Goal: Find specific page/section: Find specific page/section

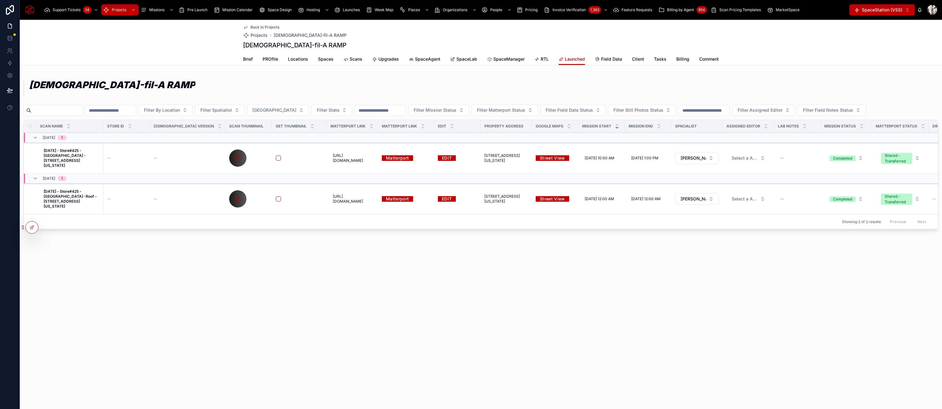
click at [191, 11] on span "Pre Launch" at bounding box center [197, 9] width 20 height 5
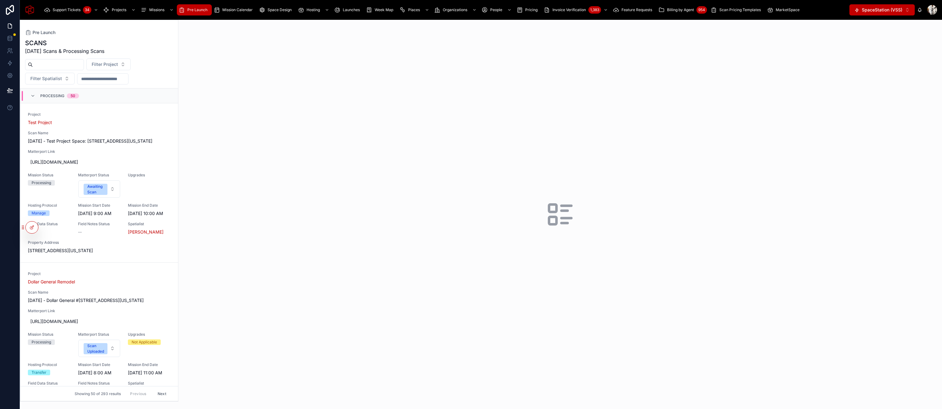
click at [89, 304] on span "[DATE] - Dollar General #[STREET_ADDRESS][US_STATE]" at bounding box center [99, 301] width 143 height 6
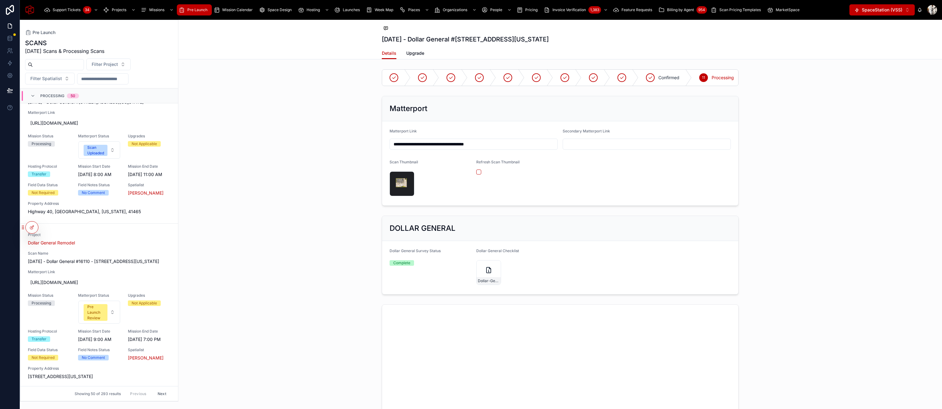
scroll to position [219, 0]
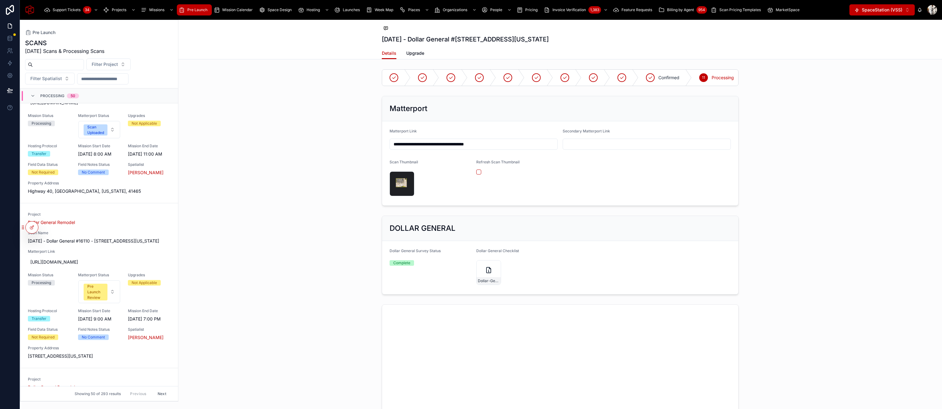
click at [106, 244] on span "[DATE] - Dollar General #16110 - [STREET_ADDRESS][US_STATE]" at bounding box center [99, 241] width 143 height 6
click at [11, 75] on icon at bounding box center [10, 75] width 6 height 6
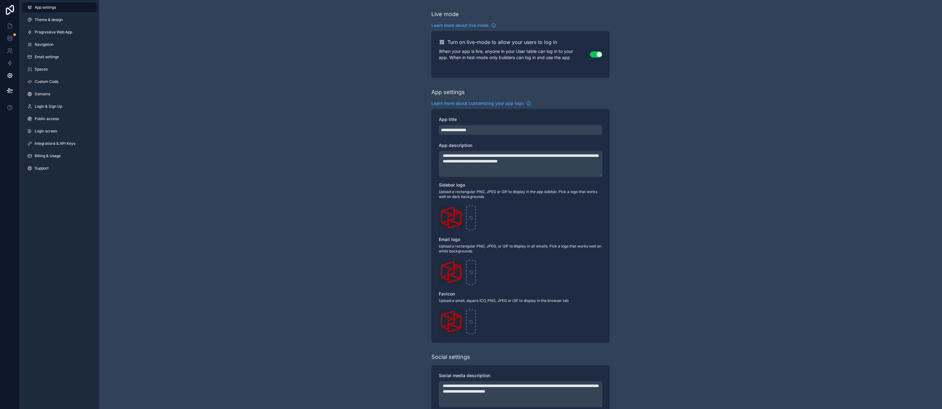
click at [45, 43] on span "Navigation" at bounding box center [44, 44] width 19 height 5
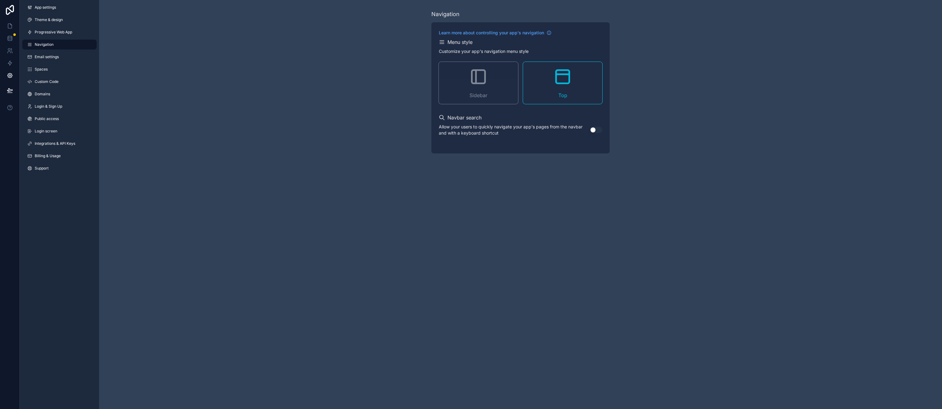
click at [45, 50] on div "App settings Theme & design Progressive Web App Navigation Email settings Space…" at bounding box center [59, 89] width 79 height 178
click at [40, 57] on span "Email settings" at bounding box center [47, 56] width 24 height 5
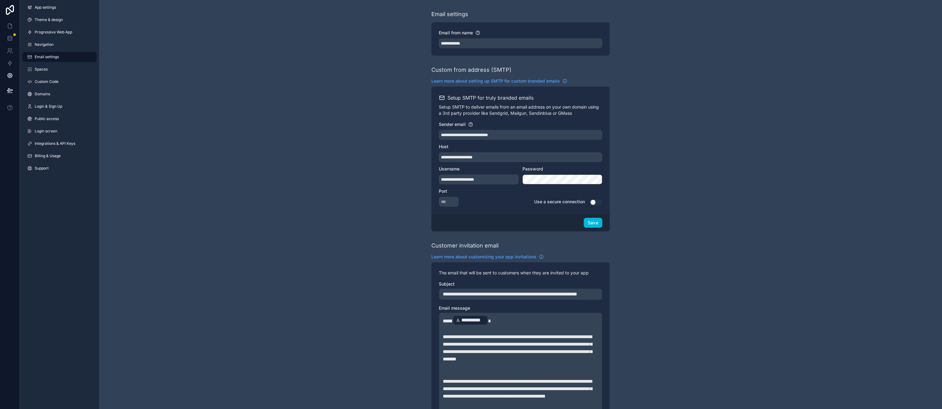
click at [41, 45] on span "Navigation" at bounding box center [44, 44] width 19 height 5
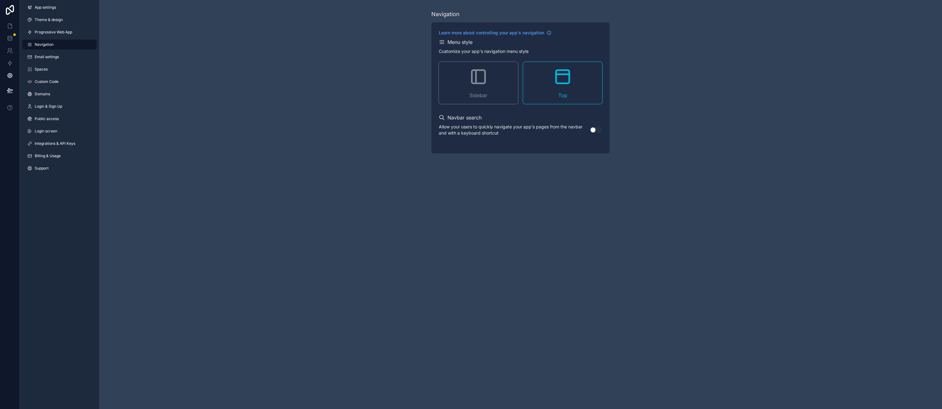
click at [44, 33] on span "Progressive Web App" at bounding box center [53, 32] width 37 height 5
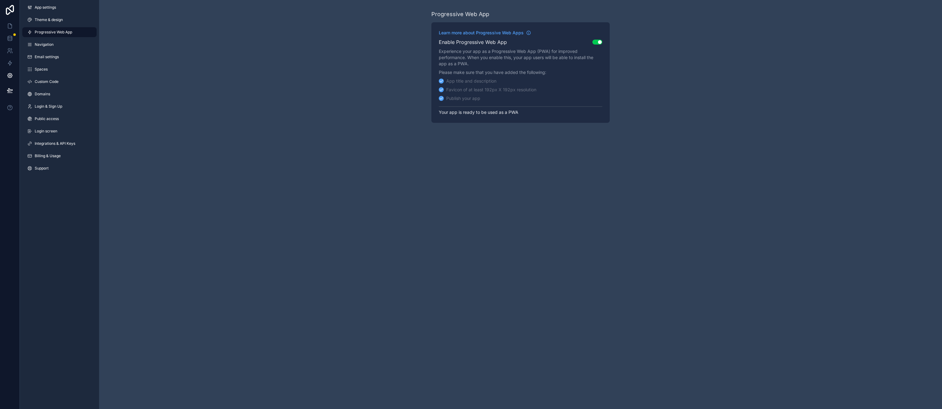
click at [44, 22] on span "Theme & design" at bounding box center [49, 19] width 28 height 5
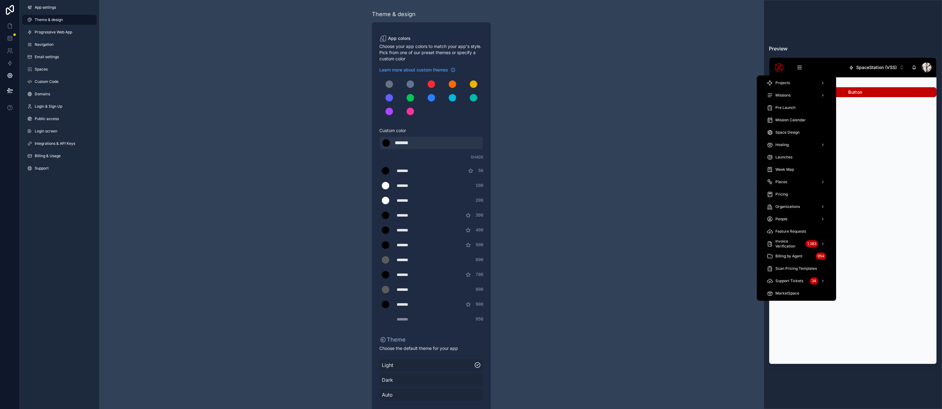
click at [798, 68] on icon "scrollable content" at bounding box center [799, 67] width 6 height 6
click at [785, 109] on span "Pre Launch" at bounding box center [785, 107] width 20 height 5
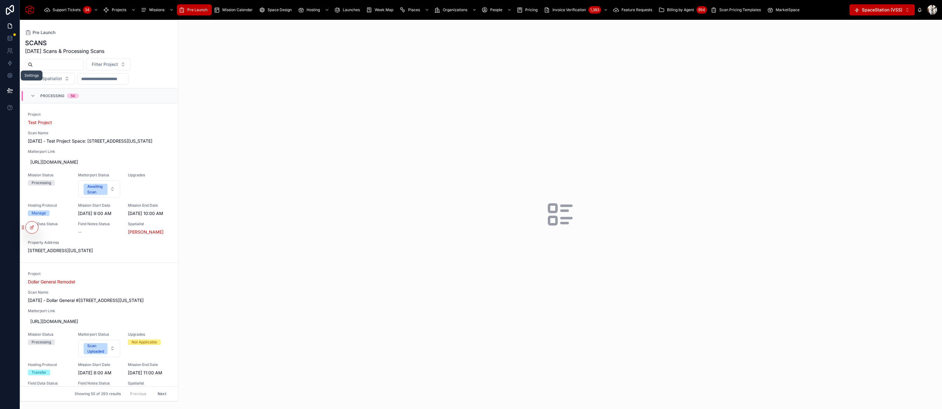
click at [10, 73] on icon at bounding box center [10, 75] width 6 height 6
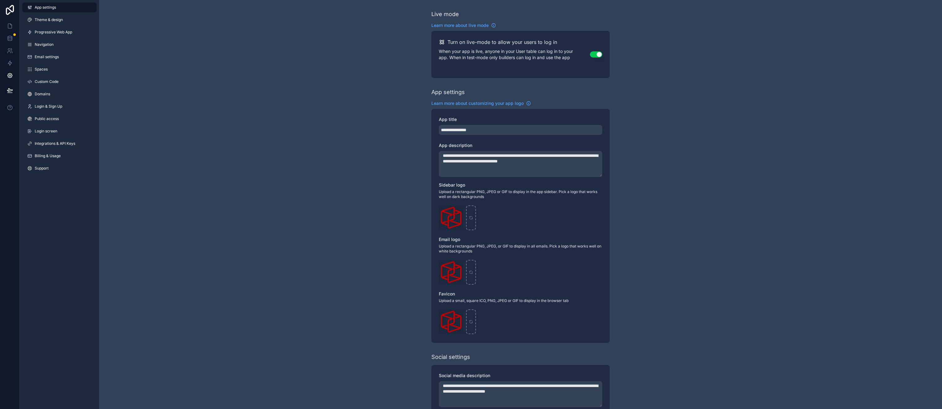
click at [54, 19] on span "Theme & design" at bounding box center [49, 19] width 28 height 5
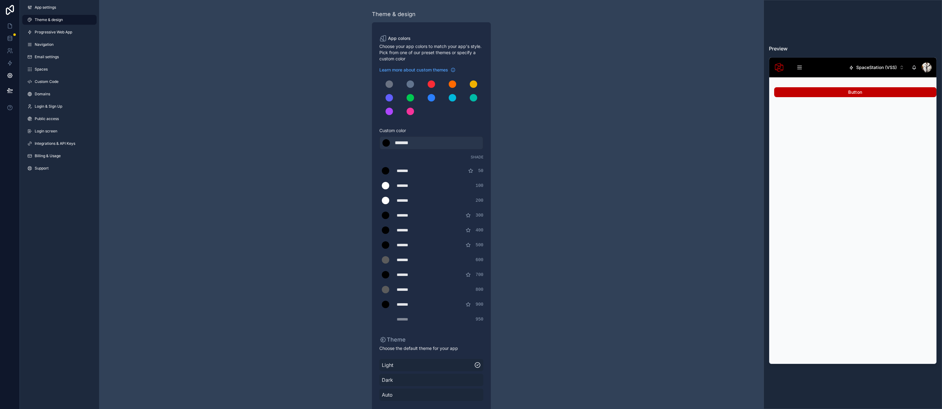
click at [899, 68] on button "SpaceStation (VSS) ⌥ 1" at bounding box center [876, 67] width 65 height 11
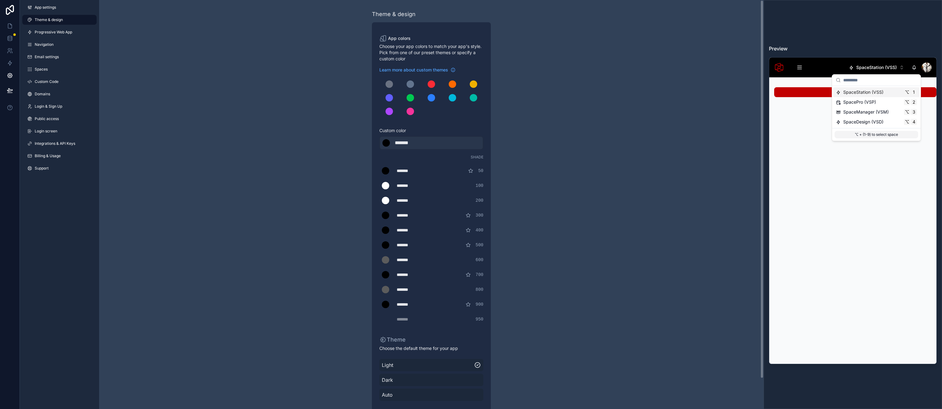
click at [671, 174] on div "Theme & design App colors Choose your app colors to match your app's style. Pic…" at bounding box center [431, 221] width 664 height 442
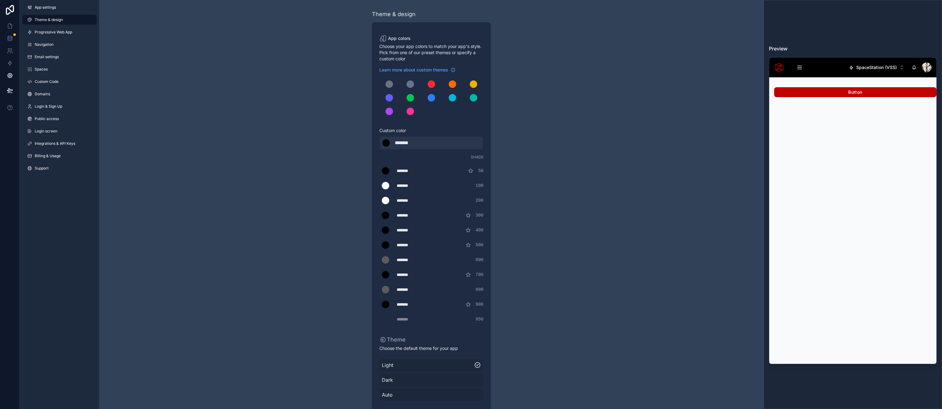
click at [432, 71] on span "Learn more about custom themes" at bounding box center [413, 70] width 69 height 6
click at [10, 26] on icon at bounding box center [10, 26] width 6 height 6
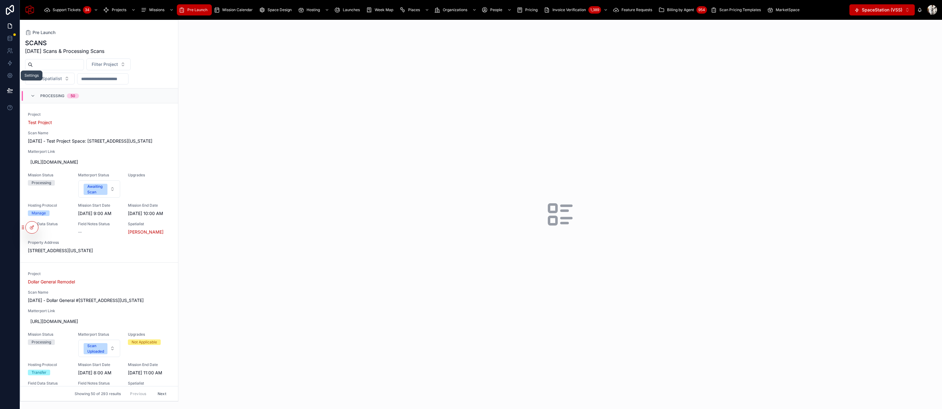
click at [12, 72] on icon at bounding box center [10, 75] width 6 height 6
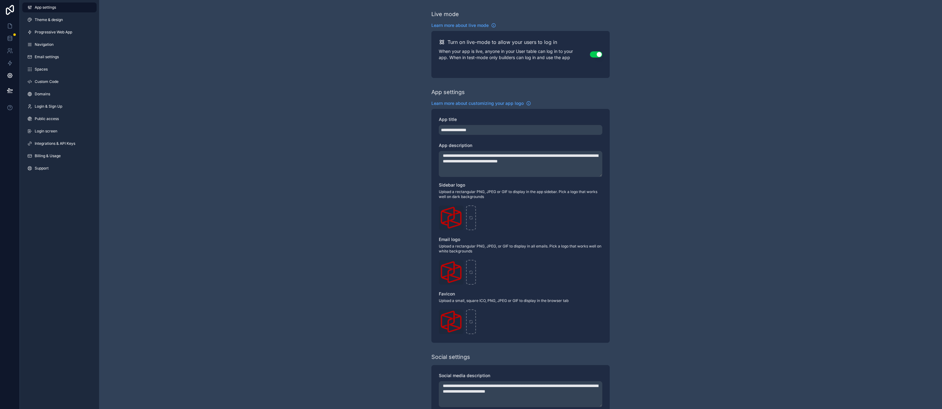
click at [65, 173] on link "Support" at bounding box center [59, 168] width 74 height 10
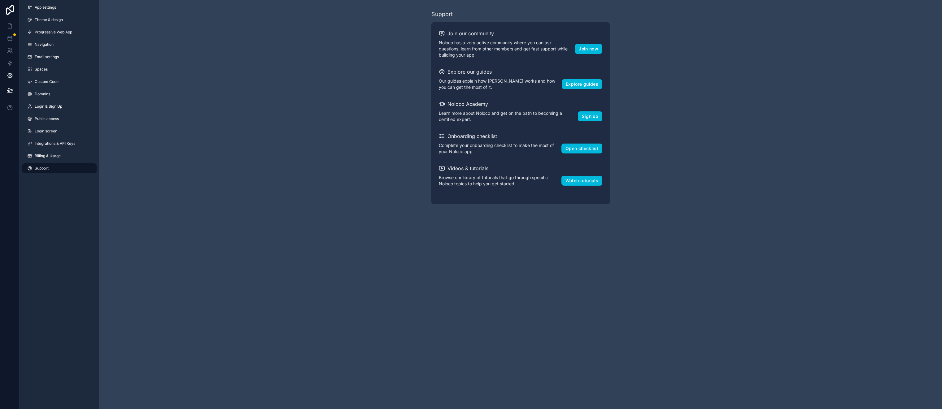
click at [597, 51] on button "Join now" at bounding box center [589, 49] width 28 height 10
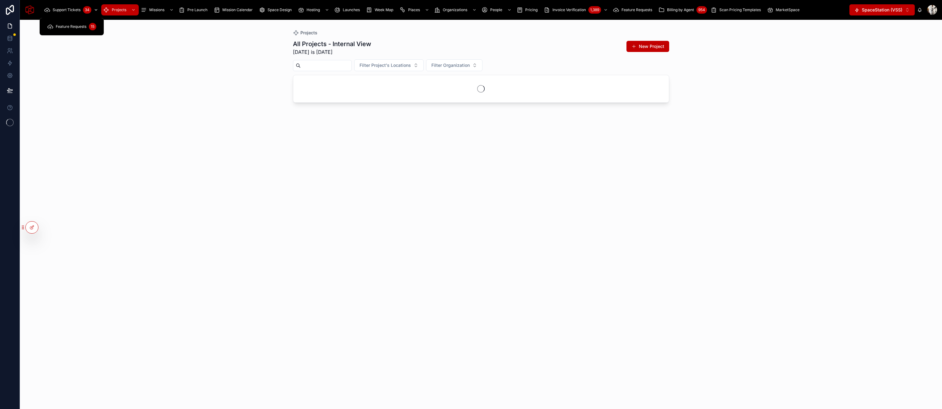
click at [53, 11] on span "Support Tickets" at bounding box center [67, 9] width 28 height 5
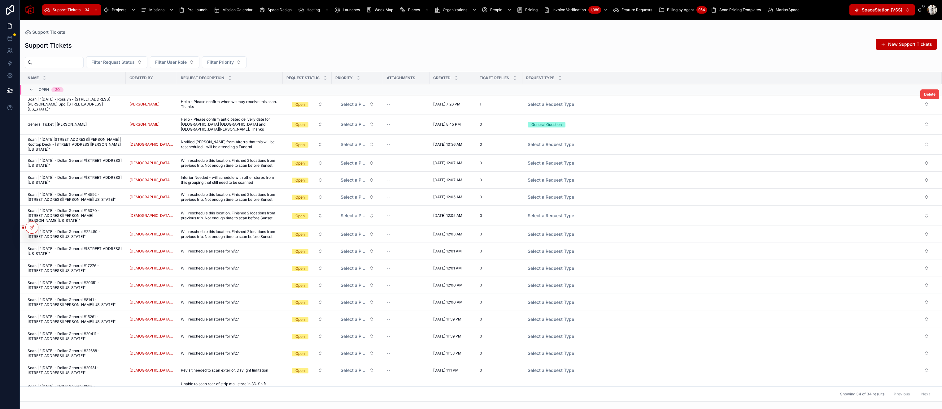
click at [85, 103] on span "Scan | "October 1, 2025 - Rosslyn - 1201 Wilson Blvd. Spc. No. 211, Arlington, …" at bounding box center [75, 104] width 94 height 15
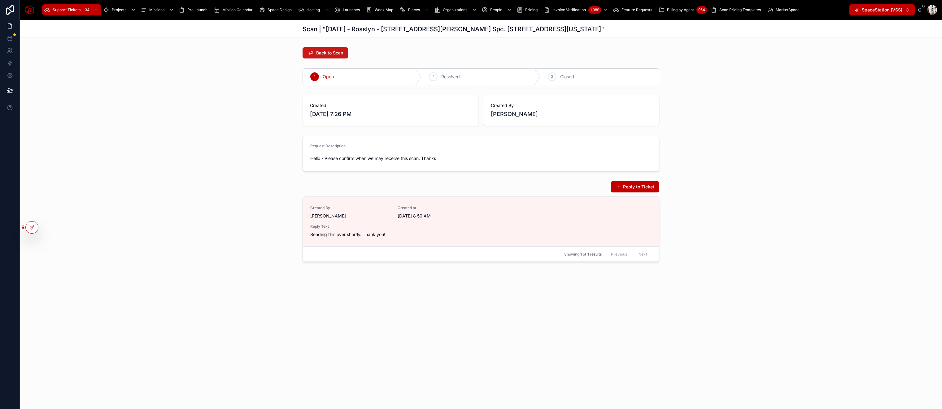
click at [324, 52] on span "Back to Scan" at bounding box center [329, 53] width 27 height 6
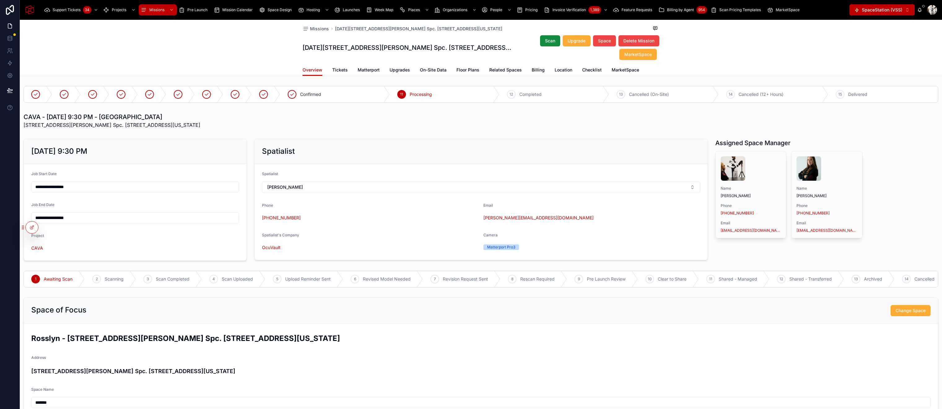
click at [355, 69] on div "Overview Tickets Matterport Upgrades On-Site Data Floor Plans Related Spaces Bi…" at bounding box center [480, 70] width 357 height 12
click at [363, 69] on span "Matterport" at bounding box center [369, 70] width 22 height 6
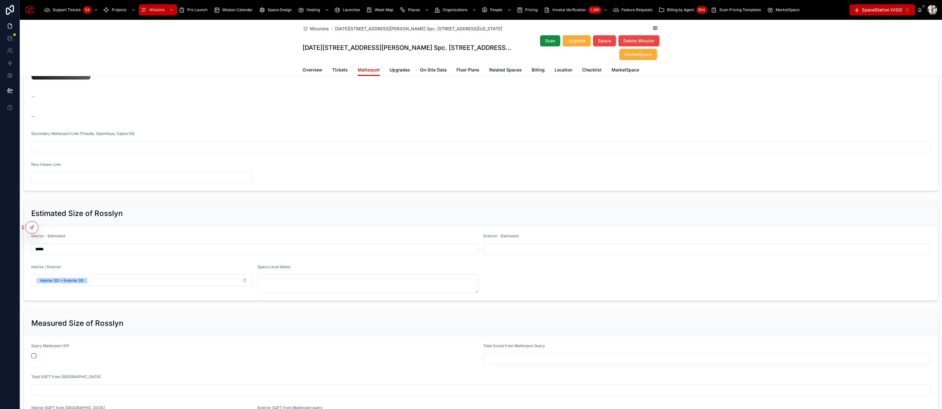
scroll to position [346, 0]
click at [315, 70] on span "Overview" at bounding box center [312, 70] width 20 height 6
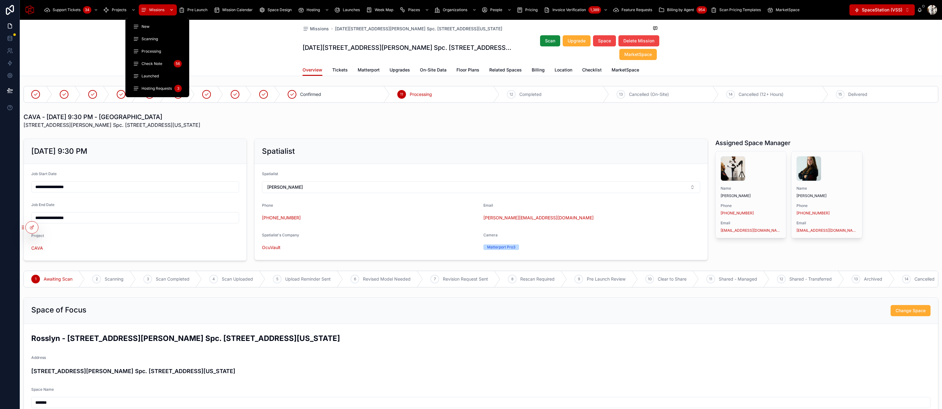
click at [163, 7] on span "Missions" at bounding box center [156, 9] width 15 height 5
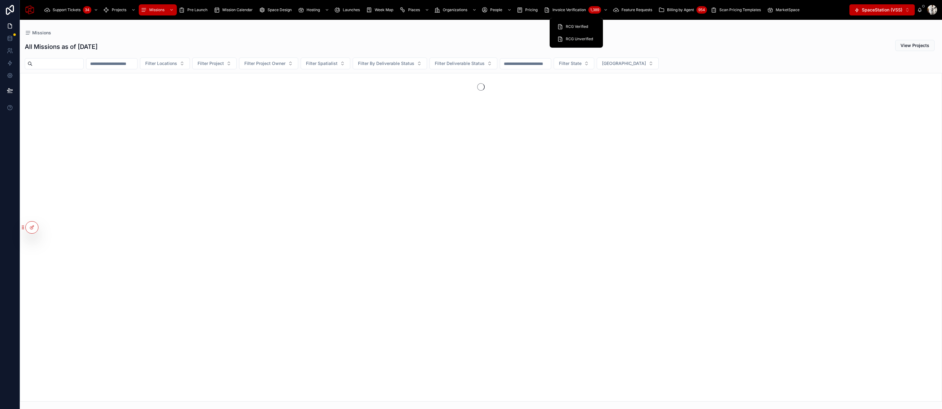
click at [586, 41] on span "RCG Unverified" at bounding box center [579, 39] width 27 height 5
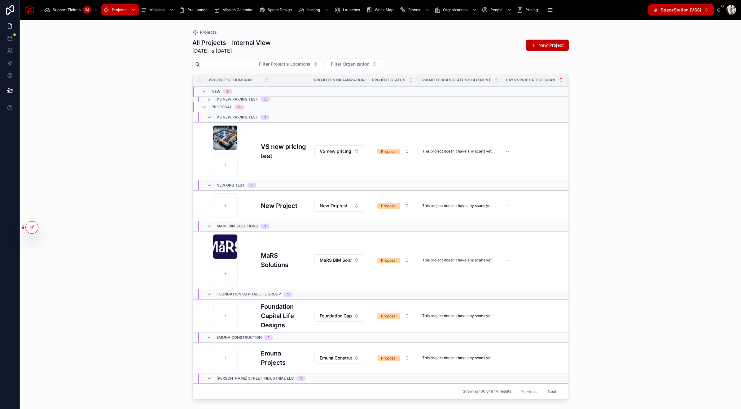
click at [195, 13] on div "Pre Launch" at bounding box center [194, 10] width 31 height 10
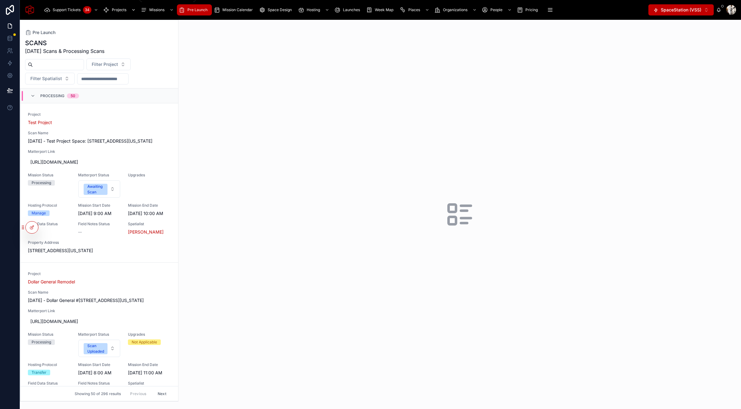
click at [117, 10] on span "Projects" at bounding box center [119, 9] width 15 height 5
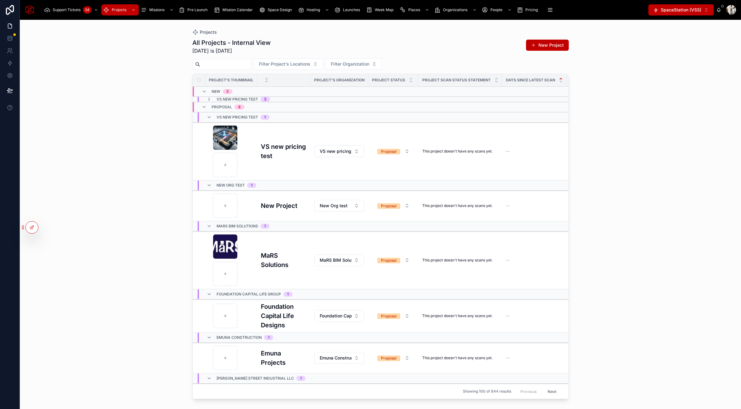
click at [228, 64] on input "text" at bounding box center [225, 64] width 51 height 9
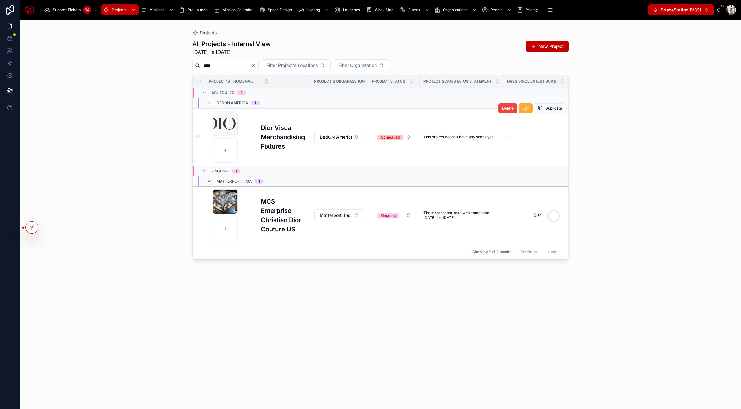
type input "****"
click at [266, 132] on h3 "Dior Visual Merchandising Fixtures" at bounding box center [284, 137] width 46 height 28
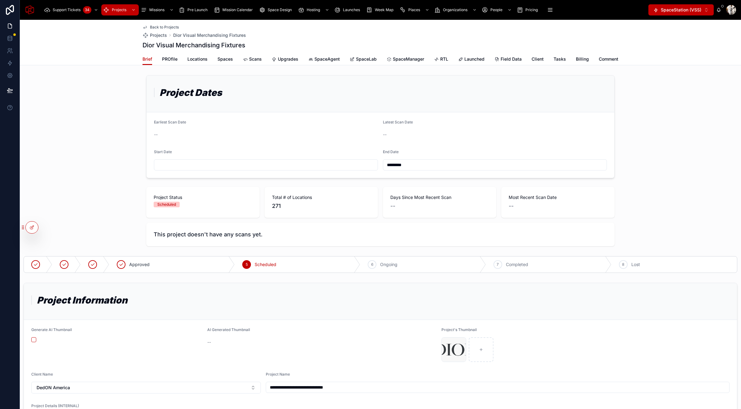
click at [323, 59] on span "SpaceAgent" at bounding box center [326, 59] width 25 height 6
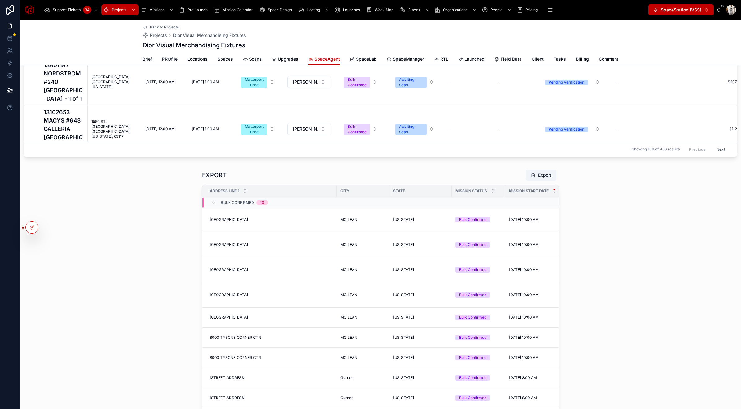
scroll to position [378, 0]
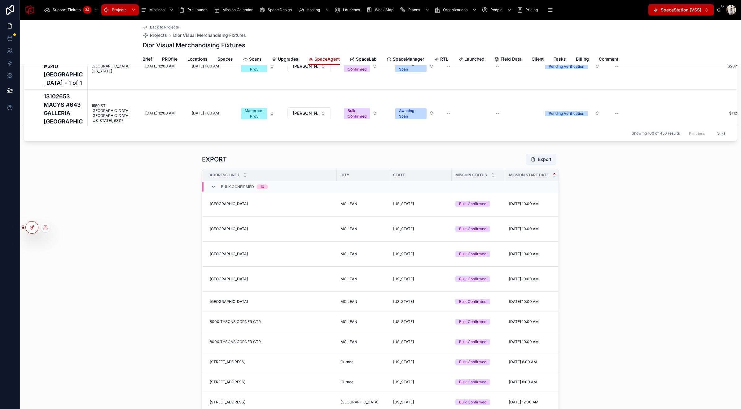
click at [30, 229] on icon at bounding box center [31, 227] width 5 height 5
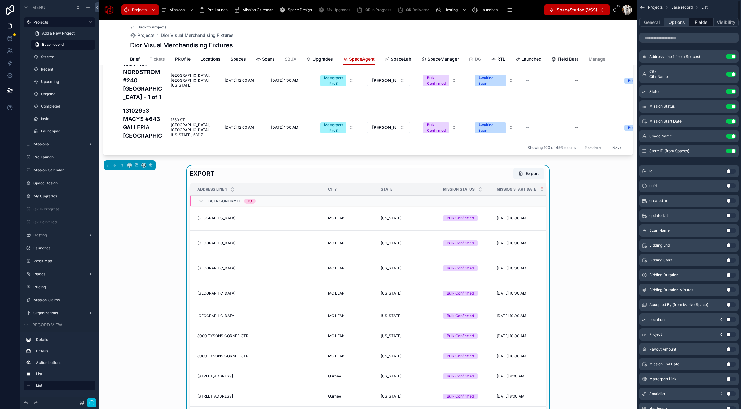
click at [677, 21] on button "Options" at bounding box center [676, 22] width 25 height 9
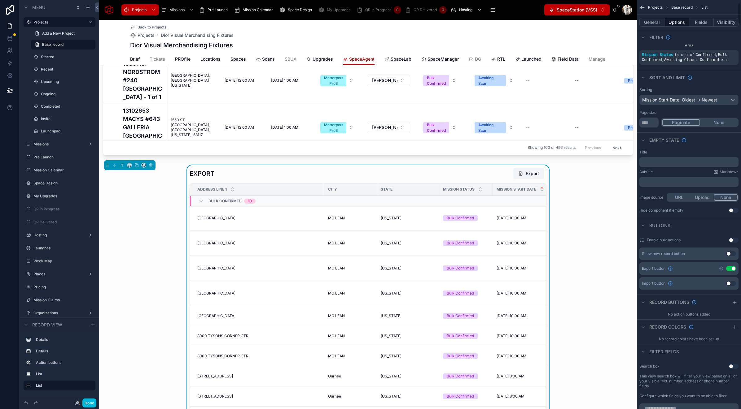
scroll to position [64, 0]
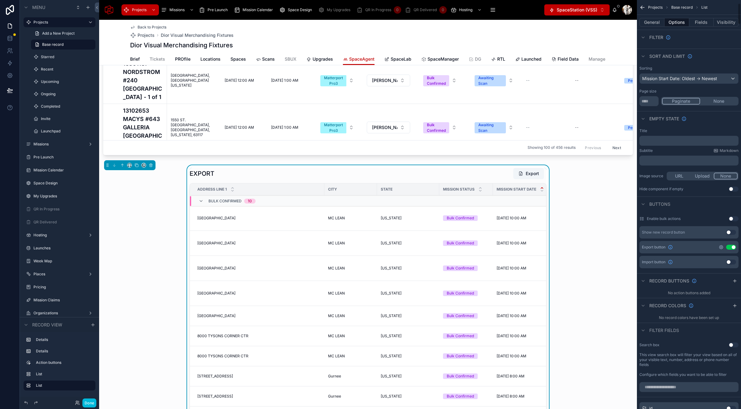
click at [720, 248] on icon "scrollable content" at bounding box center [720, 247] width 5 height 5
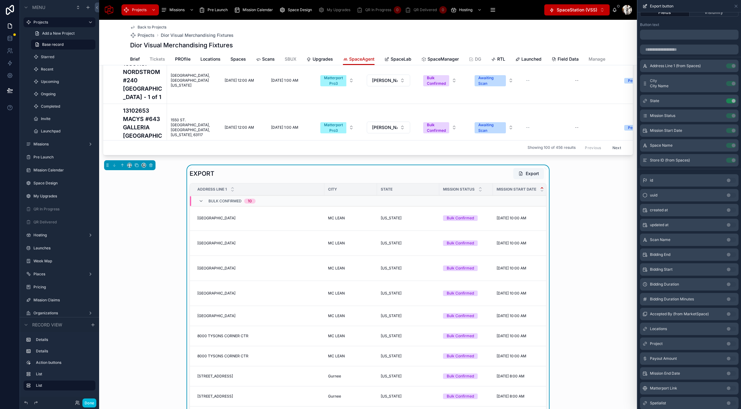
scroll to position [8, 0]
click at [497, 175] on div "EXPORT Export" at bounding box center [367, 174] width 357 height 12
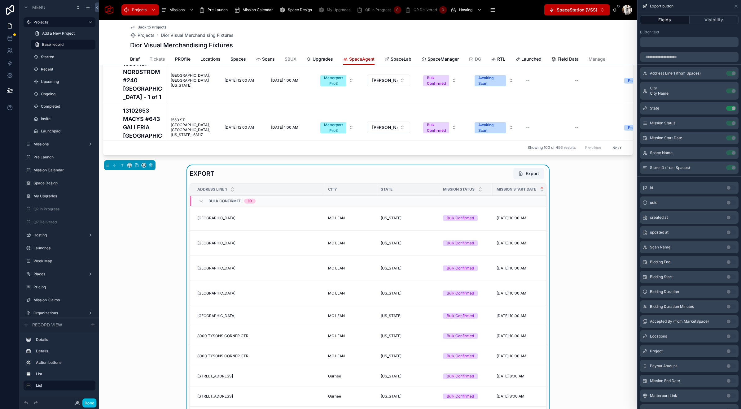
scroll to position [0, 0]
click at [558, 185] on div "EXPORT Export Address Line 1 City State Mission Status Mission Start Date Space…" at bounding box center [367, 305] width 537 height 281
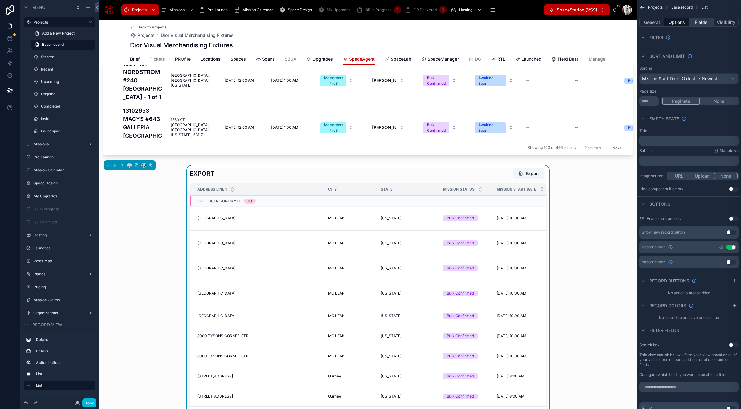
click at [702, 23] on button "Fields" at bounding box center [701, 22] width 25 height 9
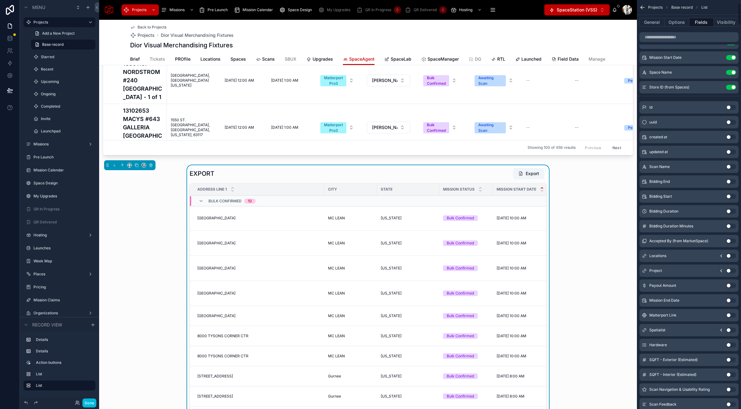
click at [699, 22] on button "Fields" at bounding box center [701, 22] width 25 height 9
click at [677, 41] on input "scrollable content" at bounding box center [688, 37] width 99 height 10
click at [720, 331] on icon "scrollable content" at bounding box center [720, 330] width 5 height 5
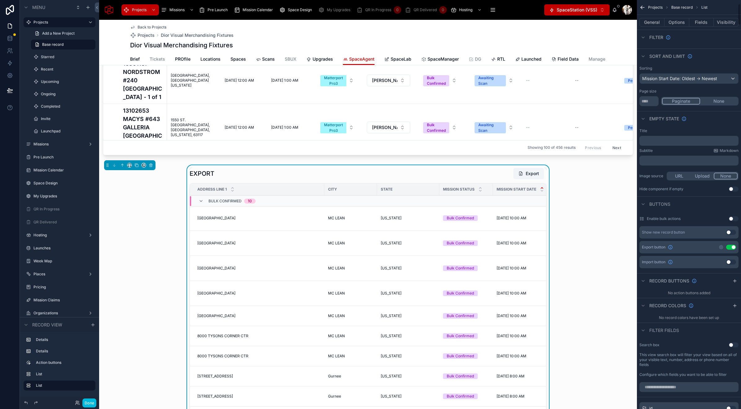
scroll to position [41, 0]
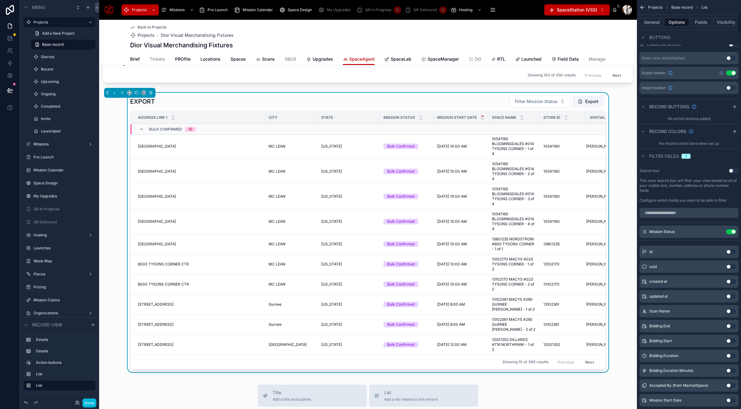
scroll to position [241, 0]
click at [658, 209] on input "scrollable content" at bounding box center [688, 211] width 99 height 10
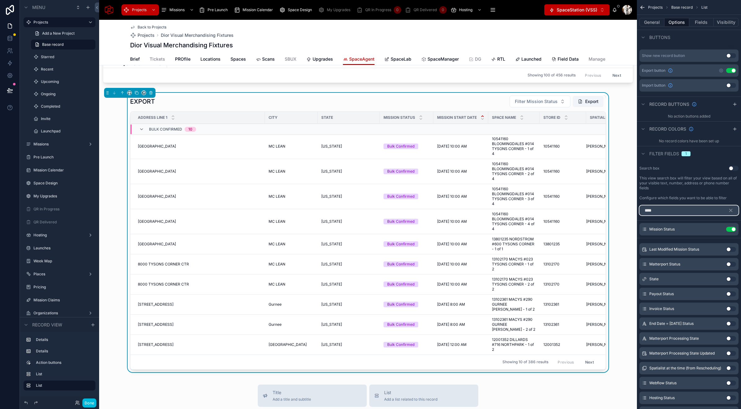
type input "****"
click at [728, 264] on button "Use setting" at bounding box center [731, 264] width 10 height 5
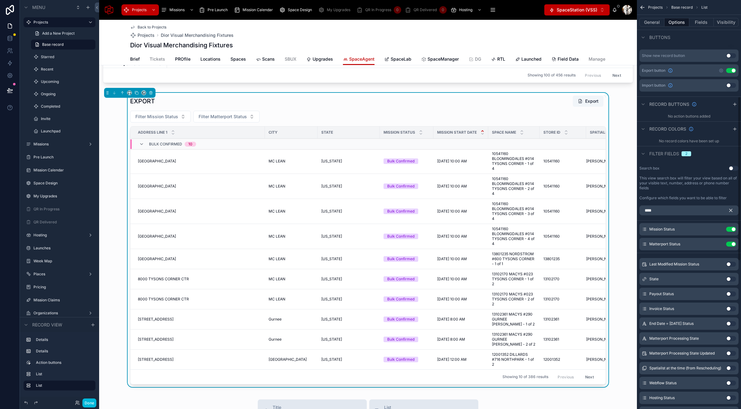
click at [731, 212] on icon "scrollable content" at bounding box center [731, 211] width 6 height 6
click at [664, 210] on input "scrollable content" at bounding box center [688, 211] width 99 height 10
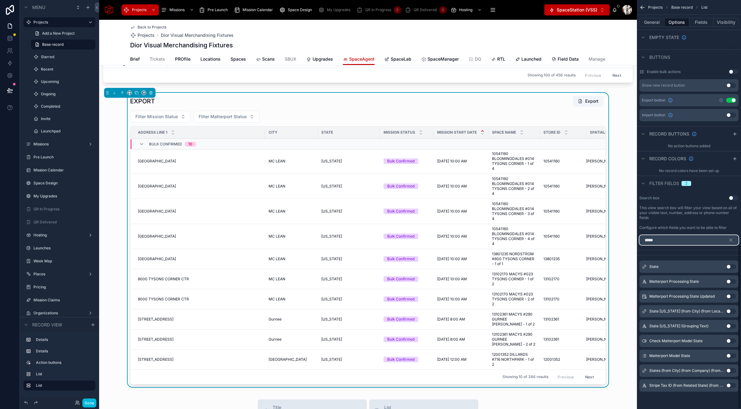
scroll to position [211, 0]
type input "*****"
click at [728, 265] on button "Use setting" at bounding box center [731, 266] width 10 height 5
click at [290, 118] on button "Filter State" at bounding box center [282, 117] width 41 height 12
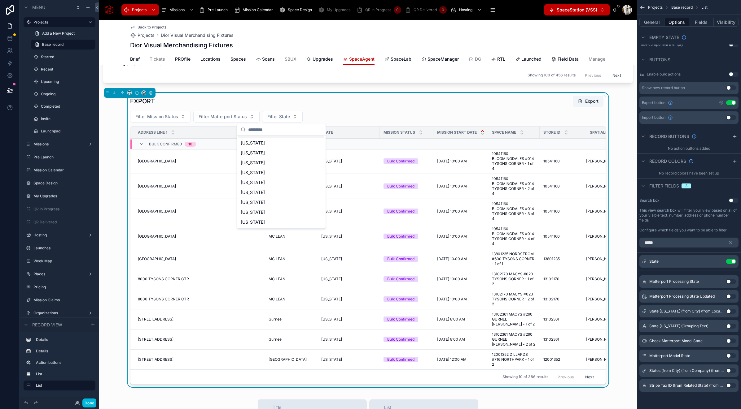
scroll to position [0, 0]
click at [333, 96] on div "EXPORT Export" at bounding box center [368, 101] width 476 height 12
click at [279, 117] on span "Filter State" at bounding box center [278, 117] width 23 height 6
type input "****"
click at [259, 142] on div "Virginia" at bounding box center [281, 142] width 86 height 10
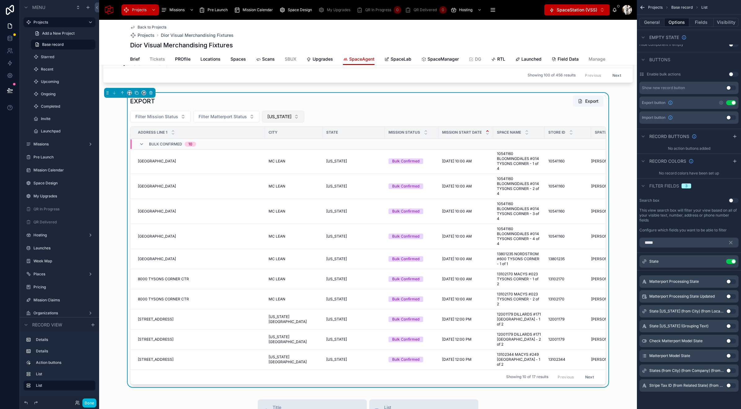
click at [275, 118] on span "Virginia" at bounding box center [279, 117] width 24 height 6
click at [265, 139] on div "None" at bounding box center [278, 142] width 86 height 10
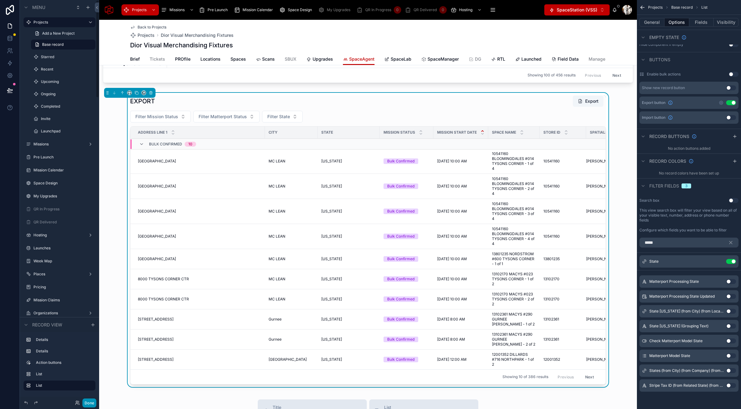
click at [90, 401] on button "Done" at bounding box center [89, 403] width 14 height 9
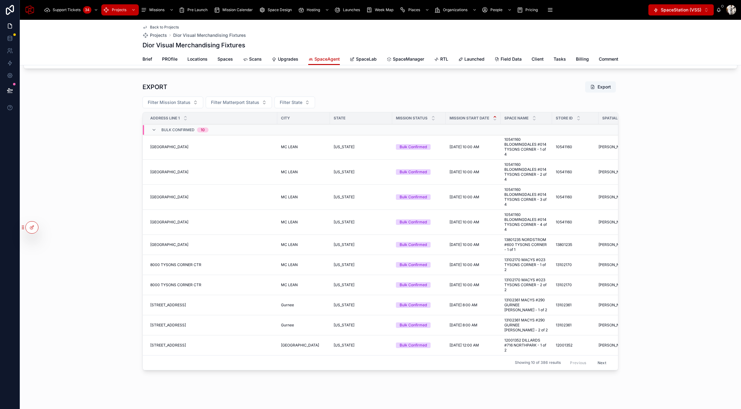
scroll to position [446, 0]
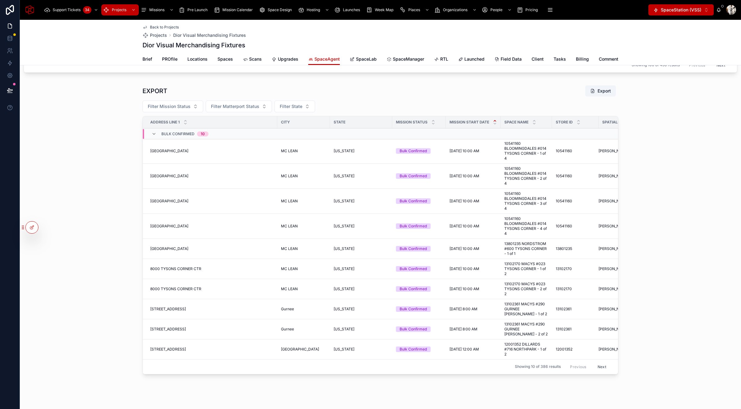
click at [362, 60] on span "SpaceLab" at bounding box center [366, 59] width 21 height 6
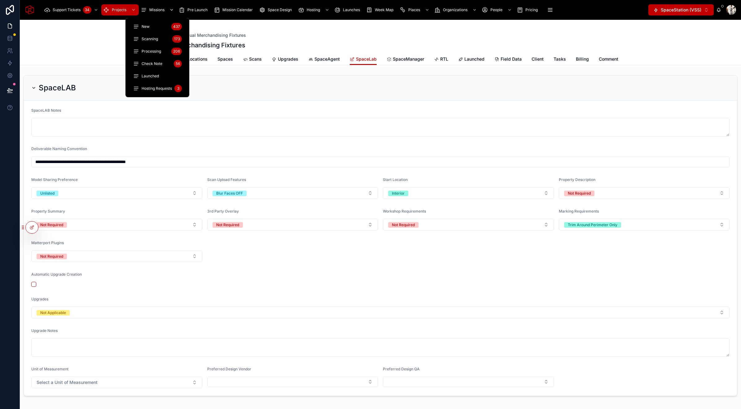
click at [163, 11] on span "Missions" at bounding box center [156, 9] width 15 height 5
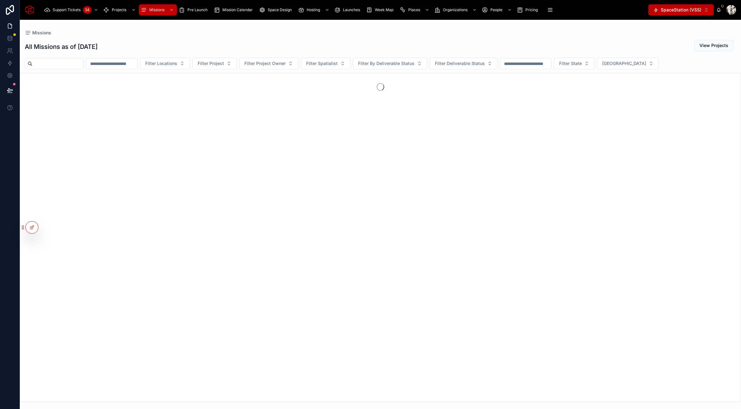
click at [262, 34] on div "Missions" at bounding box center [380, 33] width 711 height 6
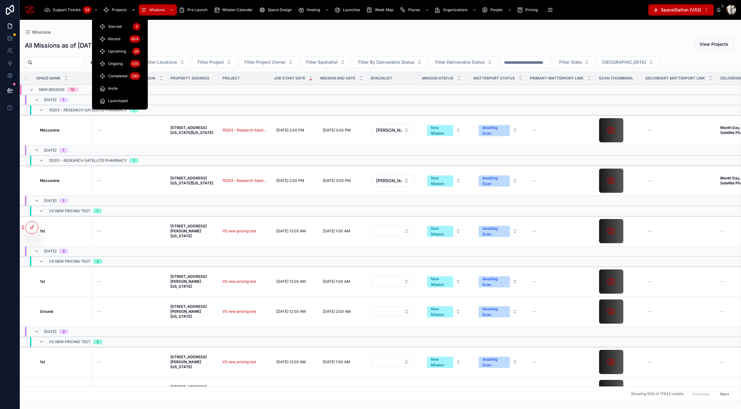
click at [111, 9] on div "Projects" at bounding box center [120, 10] width 34 height 10
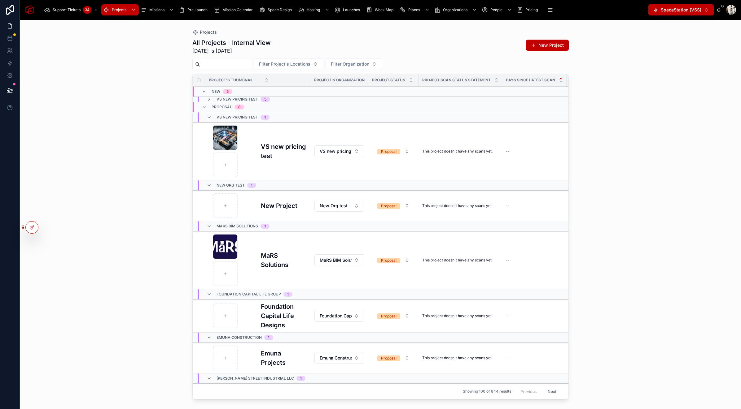
click at [217, 65] on input "text" at bounding box center [225, 64] width 51 height 9
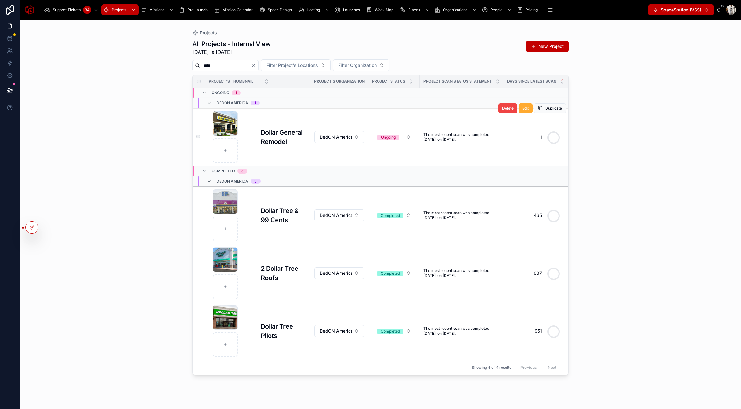
type input "****"
click at [274, 142] on h3 "Dollar General Remodel" at bounding box center [284, 137] width 46 height 19
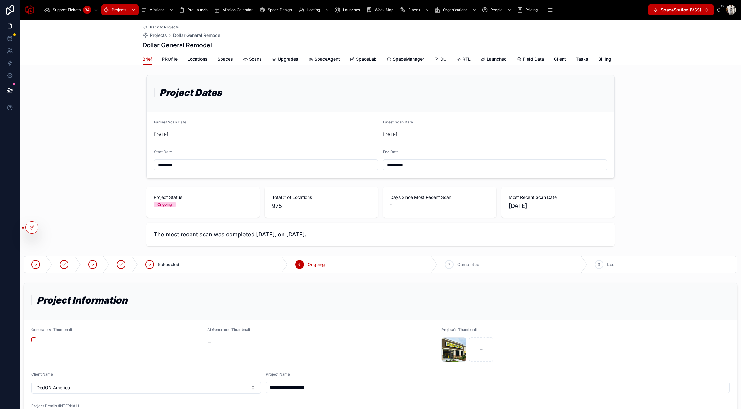
click at [410, 58] on span "SpaceManager" at bounding box center [408, 59] width 31 height 6
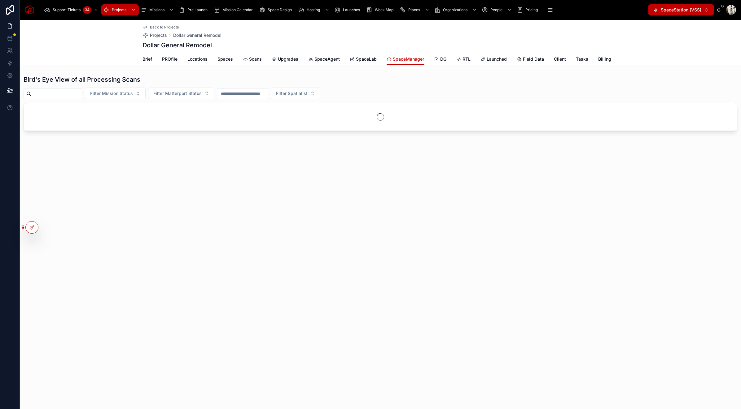
click at [363, 59] on span "SpaceLab" at bounding box center [366, 59] width 21 height 6
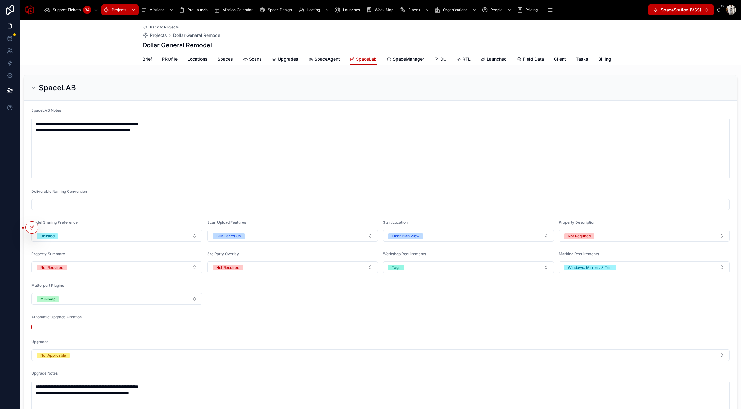
click at [34, 88] on icon at bounding box center [33, 87] width 5 height 5
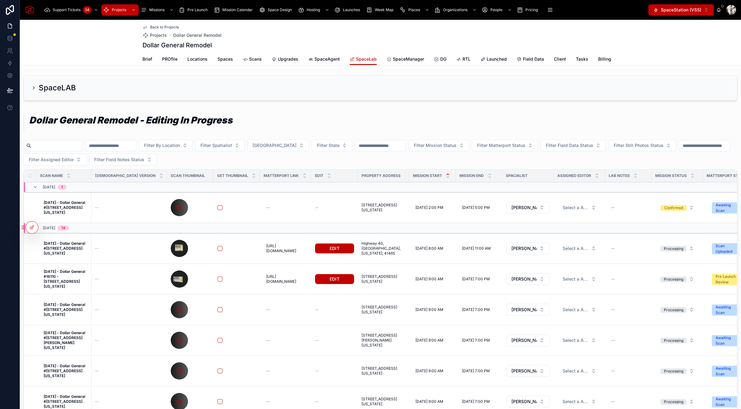
click at [397, 60] on span "SpaceManager" at bounding box center [408, 59] width 31 height 6
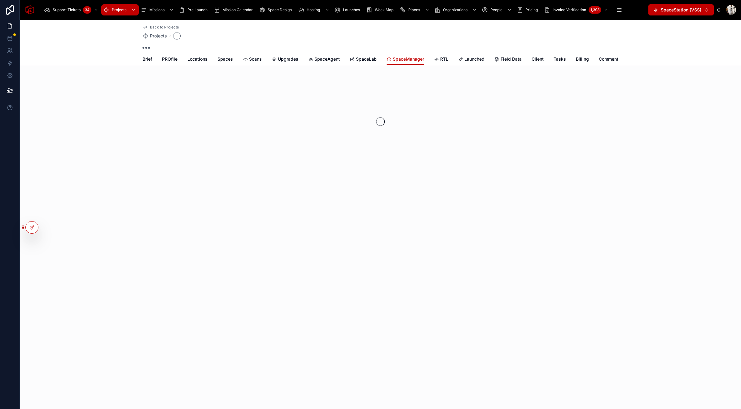
click at [367, 59] on span "SpaceLab" at bounding box center [366, 59] width 21 height 6
